Goal: Information Seeking & Learning: Learn about a topic

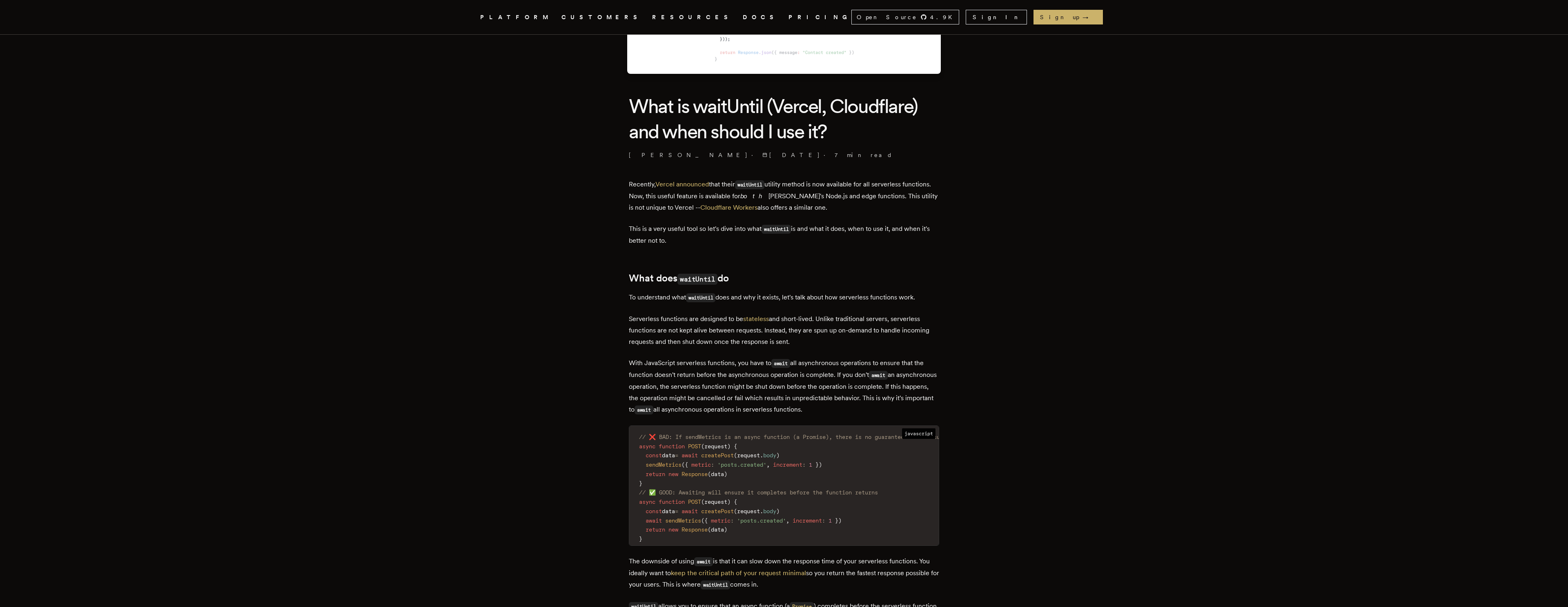
scroll to position [178, 0]
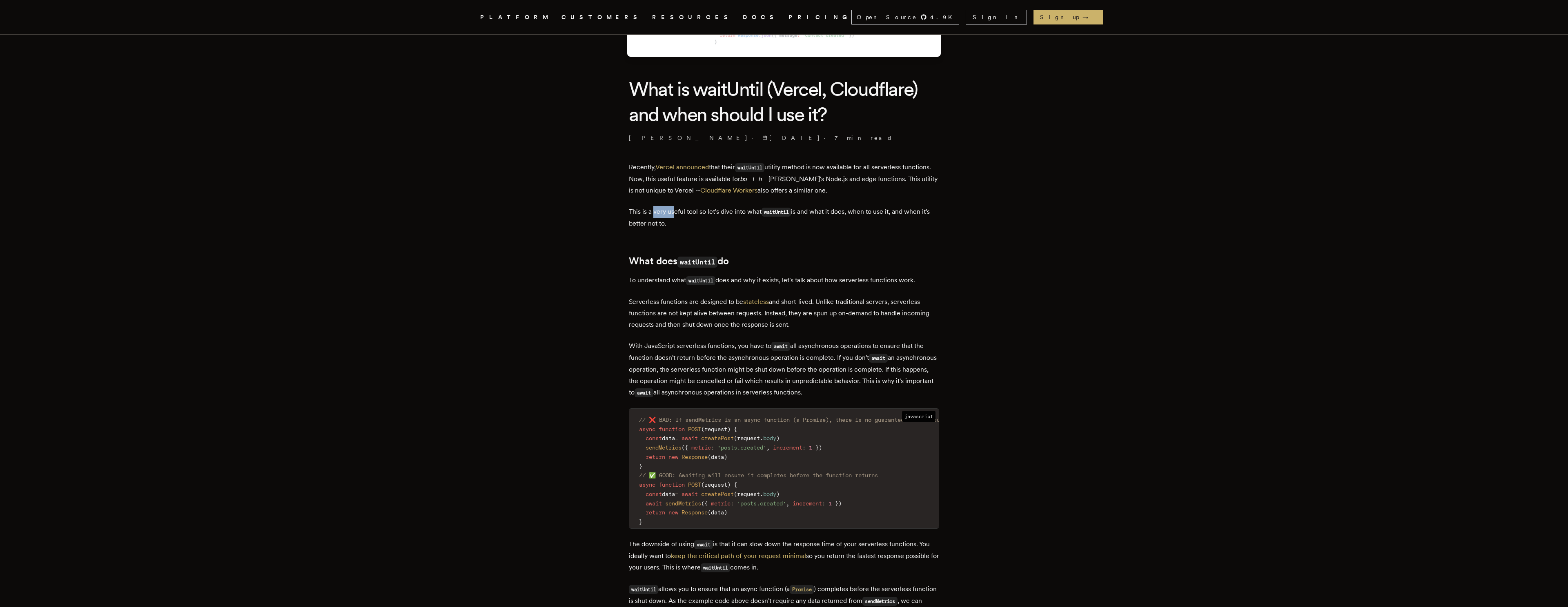
drag, startPoint x: 709, startPoint y: 212, endPoint x: 753, endPoint y: 214, distance: 44.0
click at [723, 212] on p "This is a very useful tool so let's dive into what waitUntil is and what it doe…" at bounding box center [784, 217] width 311 height 23
drag, startPoint x: 732, startPoint y: 212, endPoint x: 683, endPoint y: 206, distance: 49.4
click at [721, 210] on p "This is a very useful tool so let's dive into what waitUntil is and what it doe…" at bounding box center [784, 217] width 311 height 23
drag, startPoint x: 641, startPoint y: 202, endPoint x: 743, endPoint y: 215, distance: 102.8
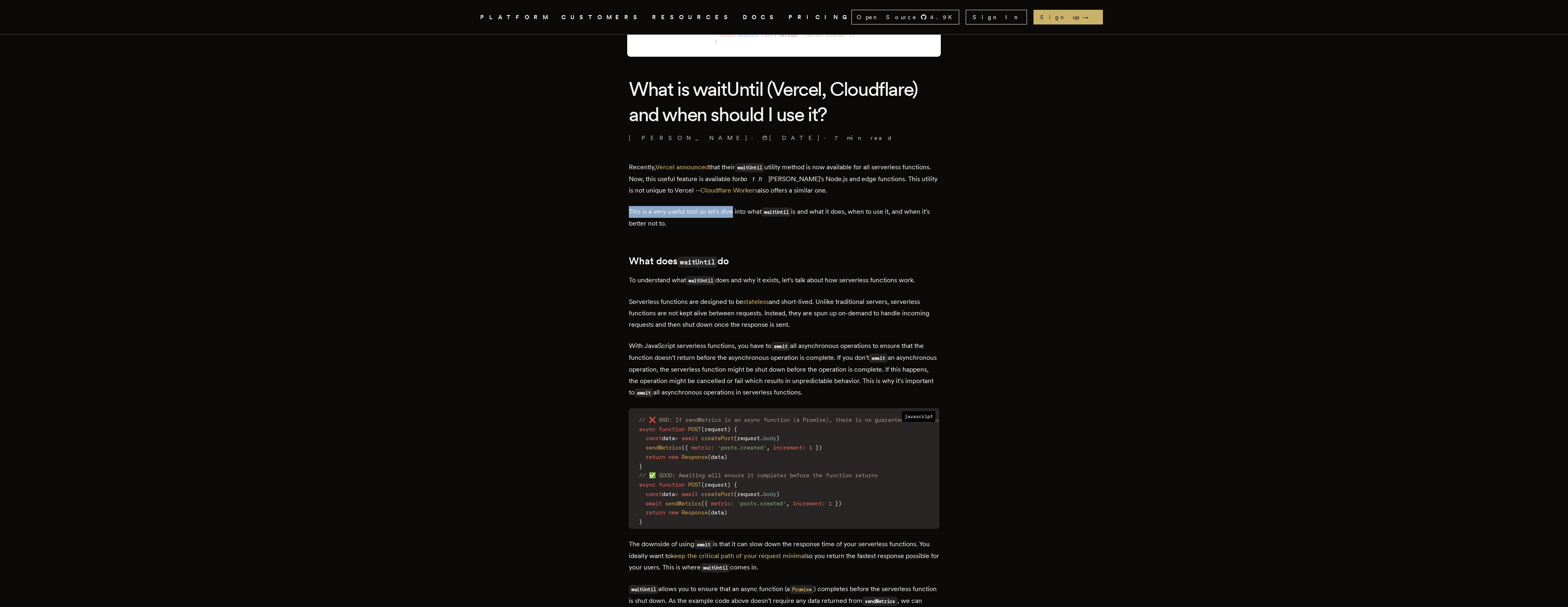
click at [784, 216] on code "waitUntil" at bounding box center [776, 212] width 29 height 9
click at [788, 211] on code "waitUntil" at bounding box center [776, 212] width 29 height 9
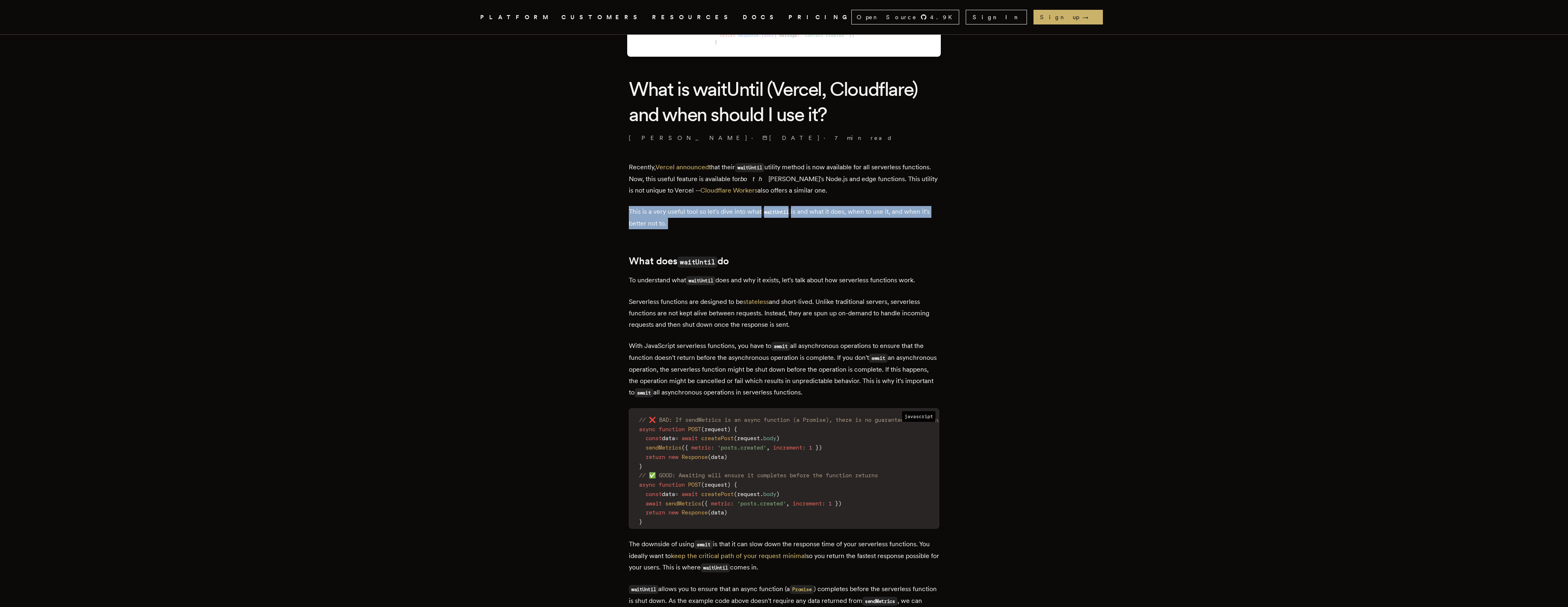
click at [819, 218] on p "This is a very useful tool so let's dive into what waitUntil is and what it doe…" at bounding box center [784, 217] width 311 height 23
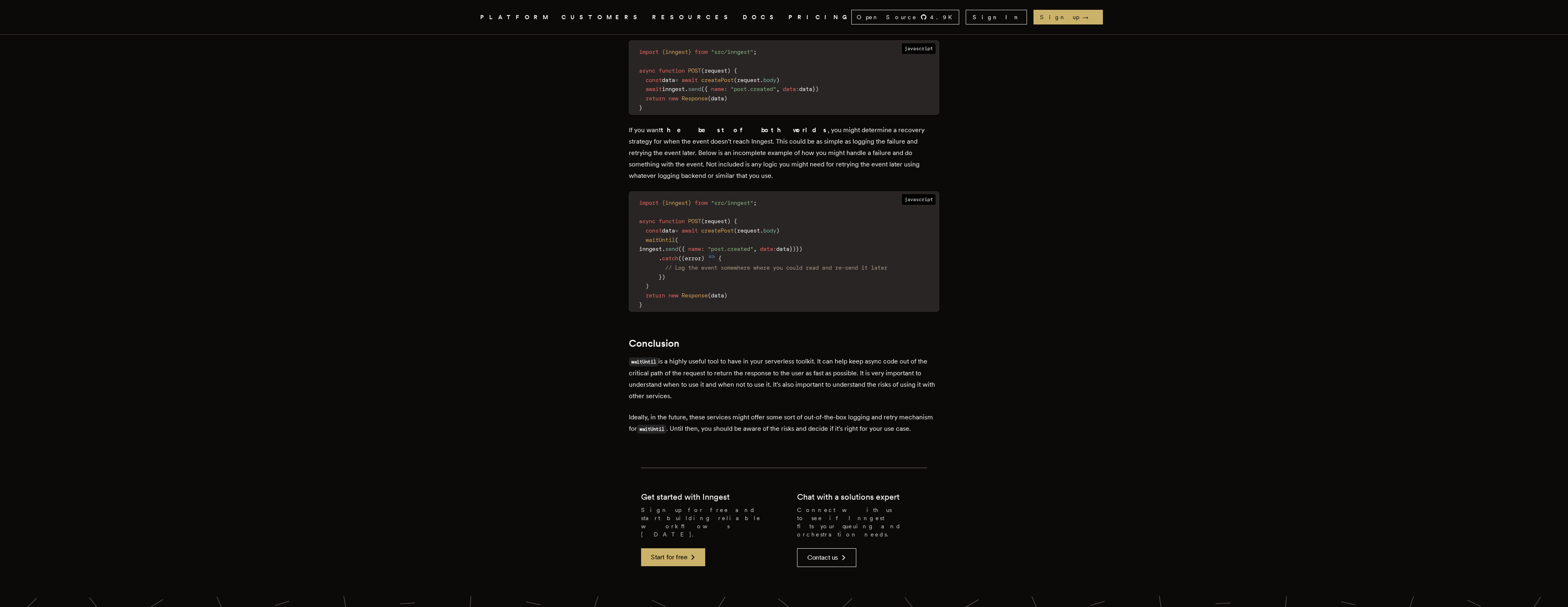
scroll to position [1656, 0]
